Goal: Find specific page/section: Find specific page/section

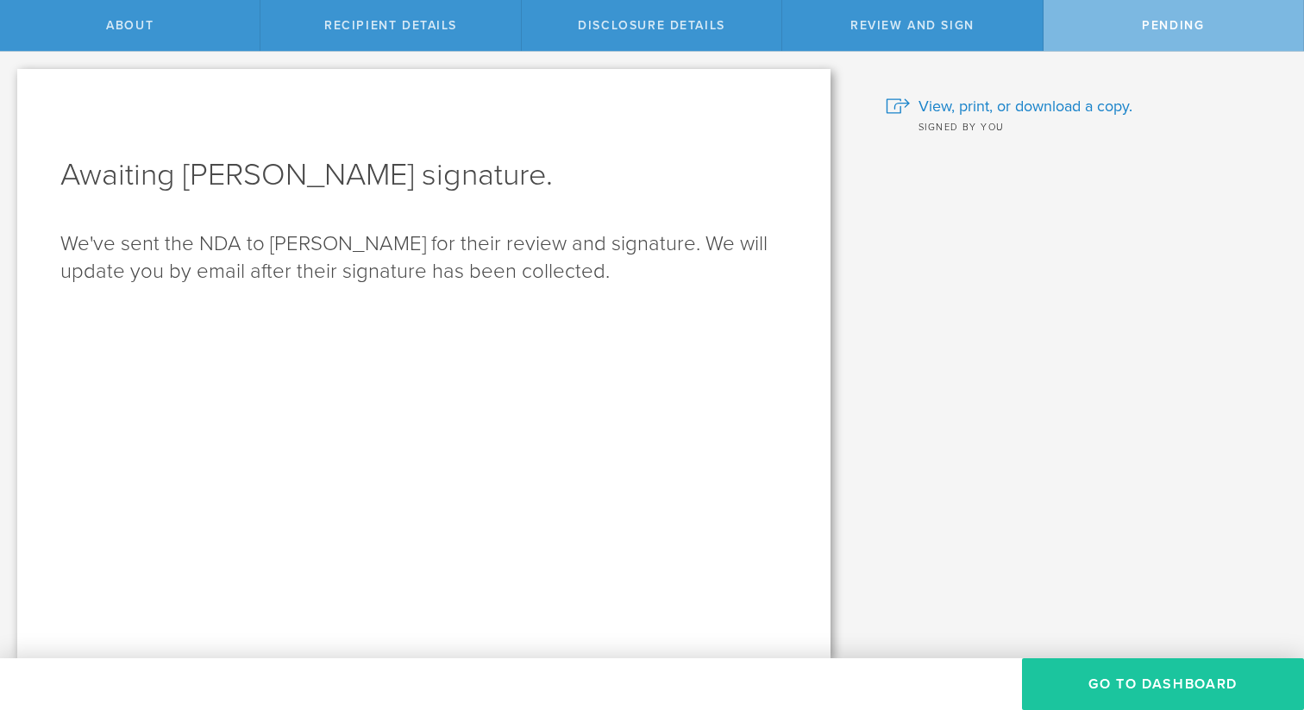
click at [1079, 676] on button "Go to dashboard" at bounding box center [1163, 684] width 282 height 52
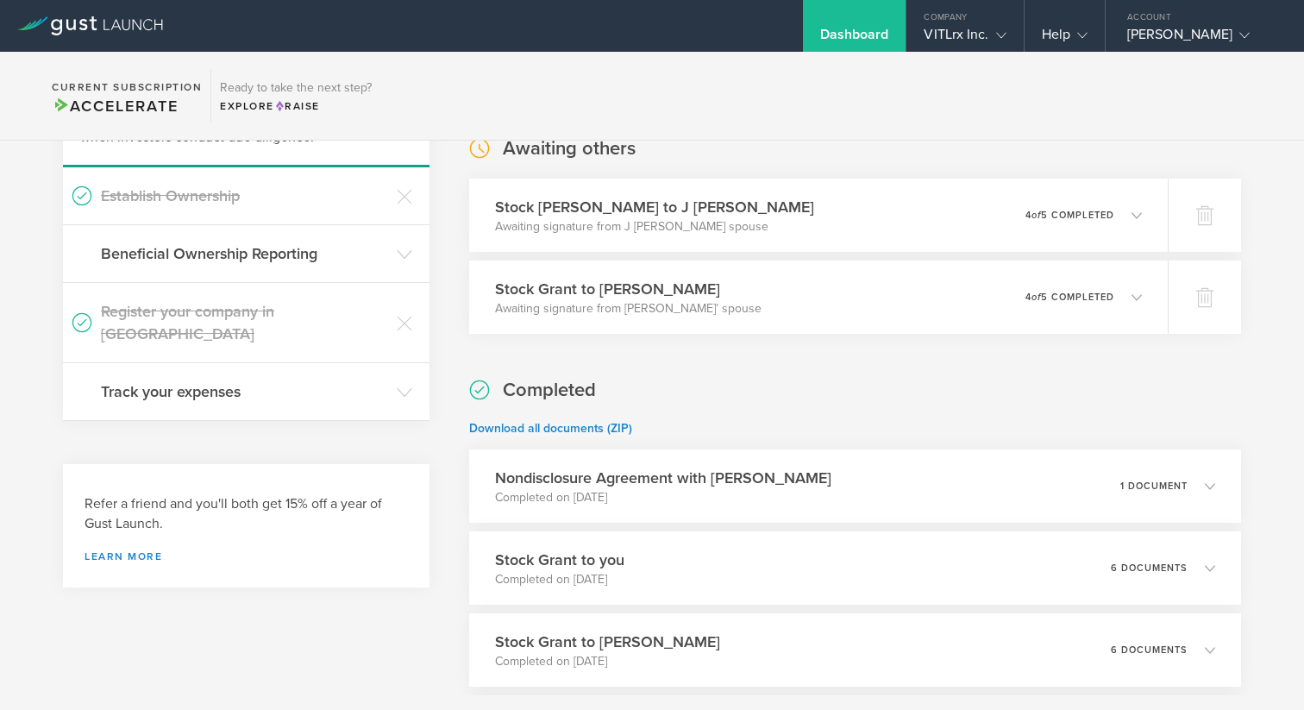
scroll to position [209, 0]
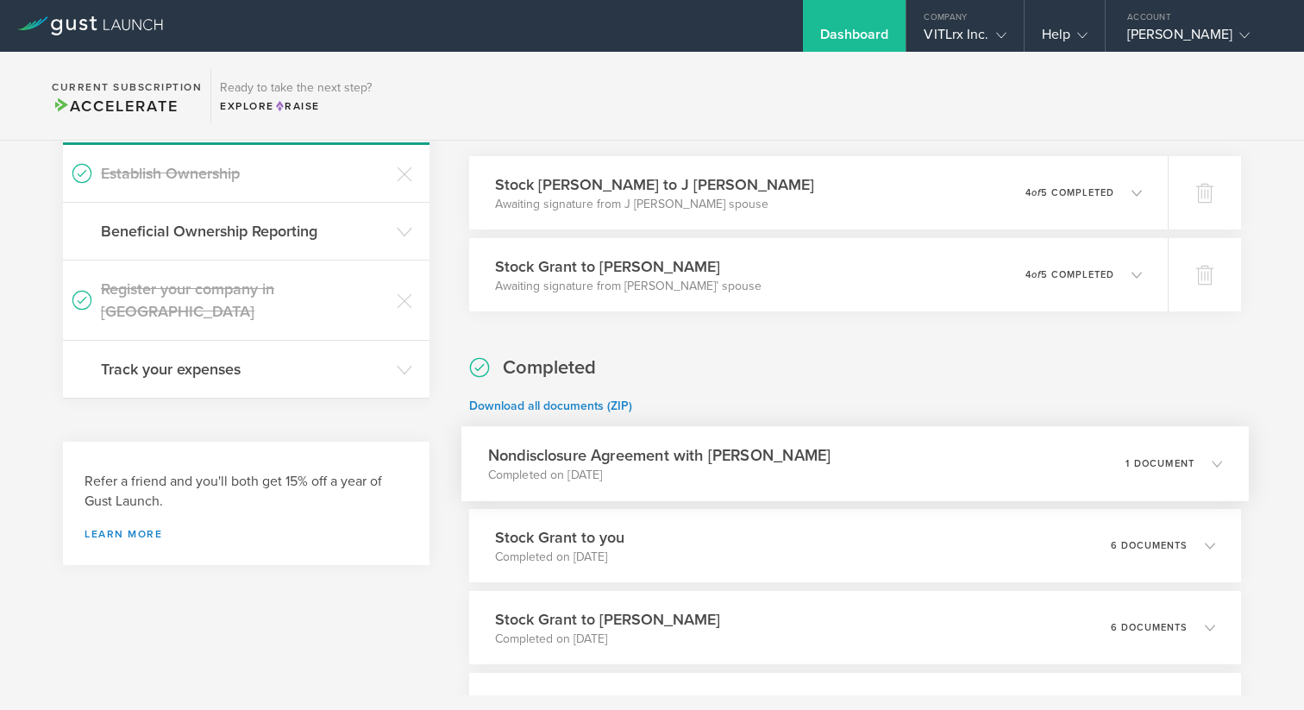
click at [878, 461] on div "Nondisclosure Agreement with [PERSON_NAME] Completed on [DATE] 1 document" at bounding box center [854, 463] width 787 height 75
